Goal: Task Accomplishment & Management: Use online tool/utility

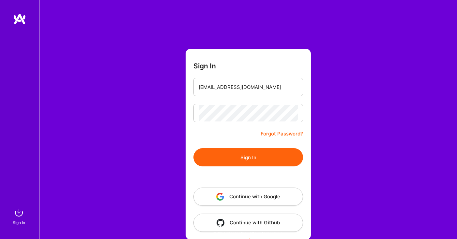
click at [239, 160] on button "Sign In" at bounding box center [248, 157] width 110 height 18
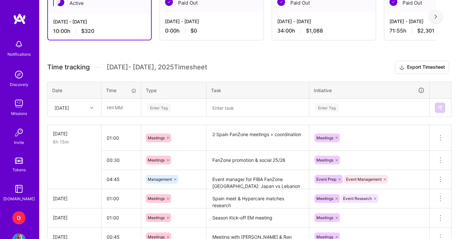
scroll to position [165, 0]
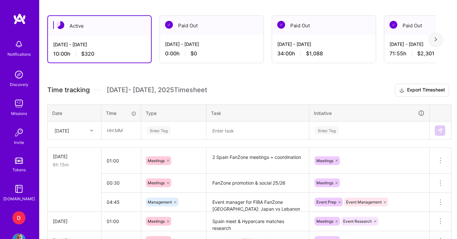
click at [186, 138] on div "Time tracking [DATE] - [DATE] Timesheet Export Timesheet Date Time Type Task In…" at bounding box center [248, 195] width 402 height 223
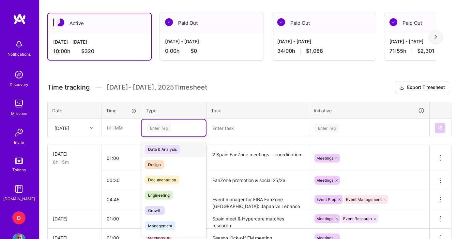
scroll to position [171, 0]
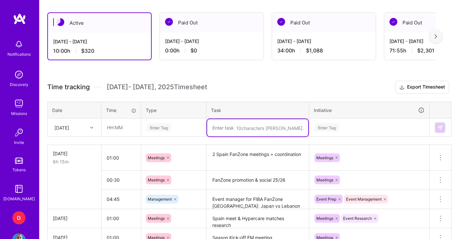
click at [224, 132] on textarea at bounding box center [257, 127] width 101 height 17
type textarea "Spain ROS"
click at [325, 126] on div "Enter Tag" at bounding box center [368, 127] width 119 height 17
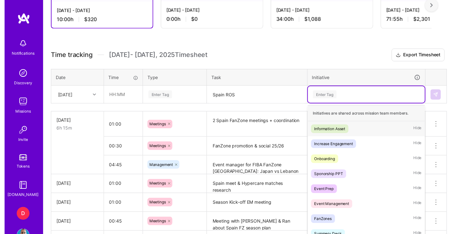
scroll to position [207, 0]
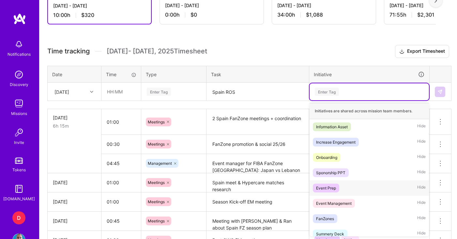
click at [335, 188] on div "Event Prep" at bounding box center [326, 188] width 20 height 7
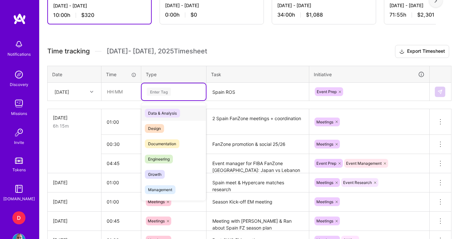
click at [157, 92] on div "Enter Tag" at bounding box center [159, 92] width 24 height 10
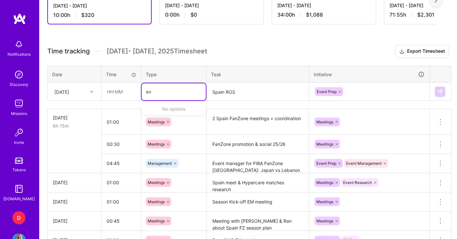
type input "e"
type input "r"
type input "pl"
click at [157, 114] on span "Planning" at bounding box center [156, 113] width 22 height 9
click at [124, 95] on input "text" at bounding box center [121, 91] width 39 height 17
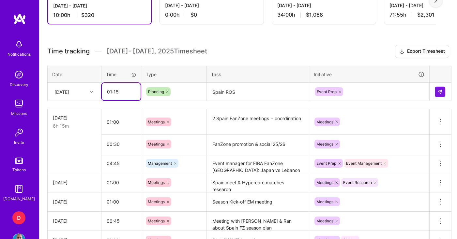
type input "01:15"
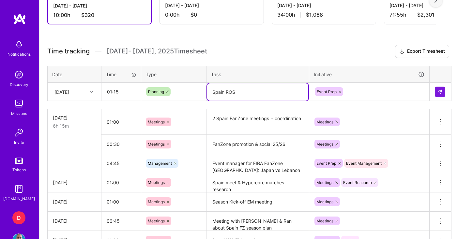
click at [254, 93] on textarea "Spain ROS" at bounding box center [257, 91] width 101 height 17
type textarea "Spain ROS for the new season"
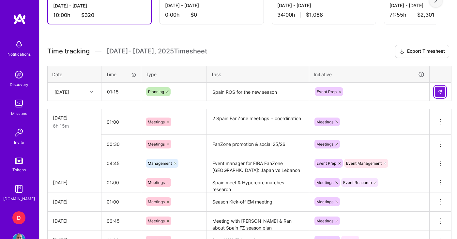
click at [441, 93] on img at bounding box center [439, 91] width 5 height 5
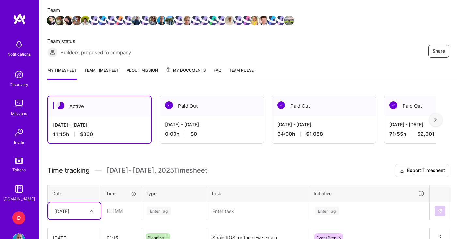
scroll to position [88, 0]
